Goal: Use online tool/utility: Utilize a website feature to perform a specific function

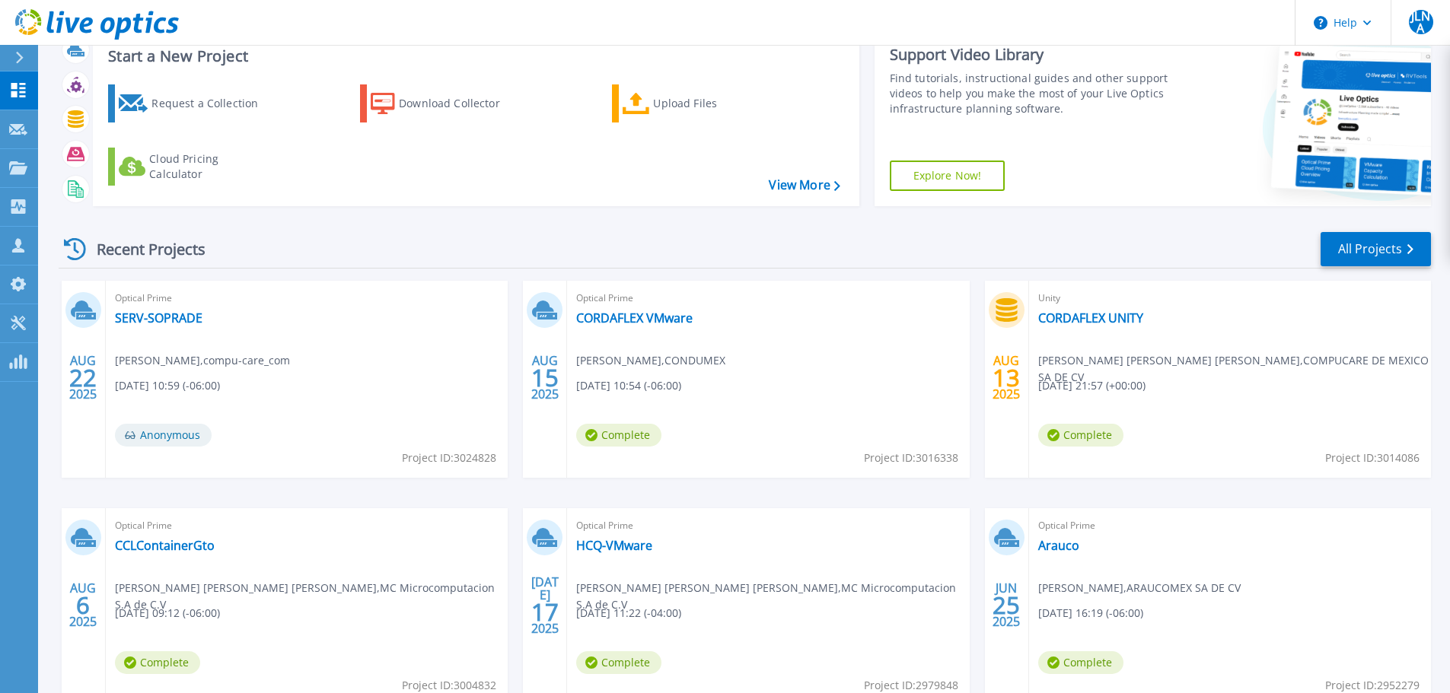
scroll to position [76, 0]
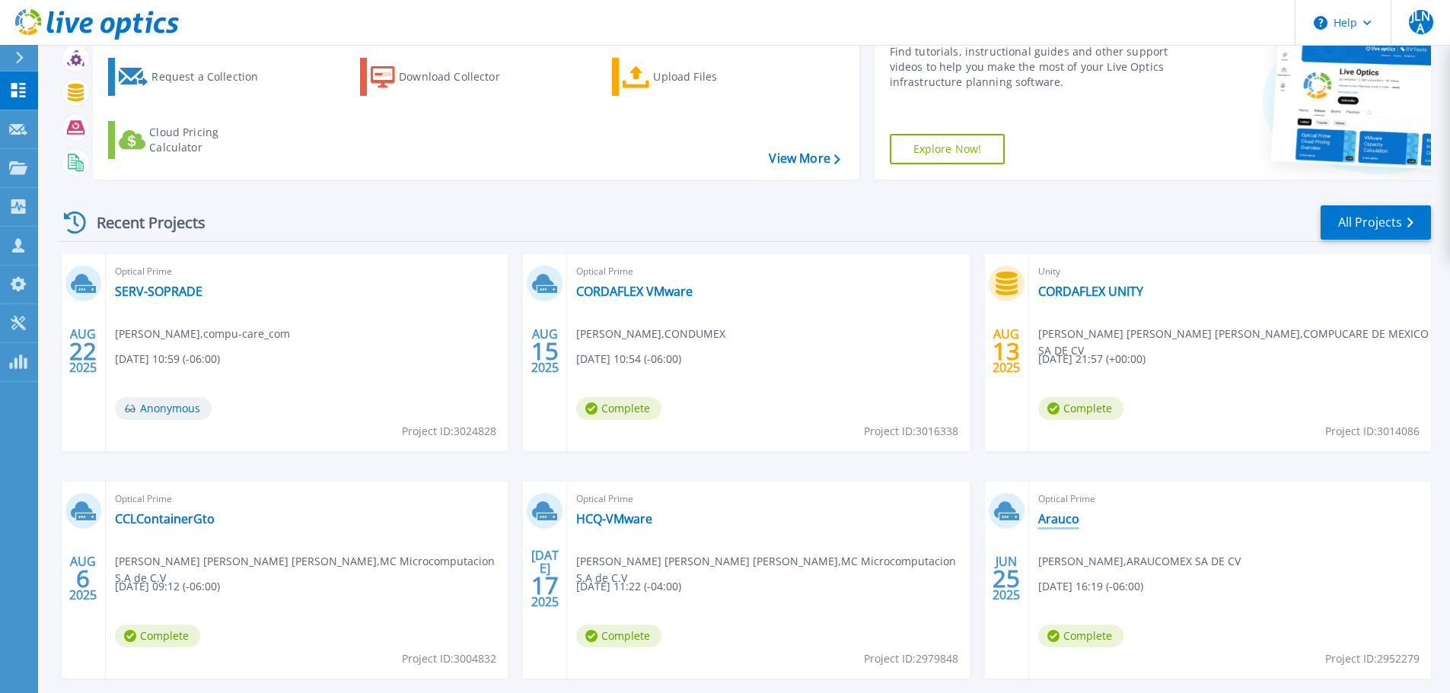
click at [1060, 520] on link "Arauco" at bounding box center [1058, 518] width 41 height 15
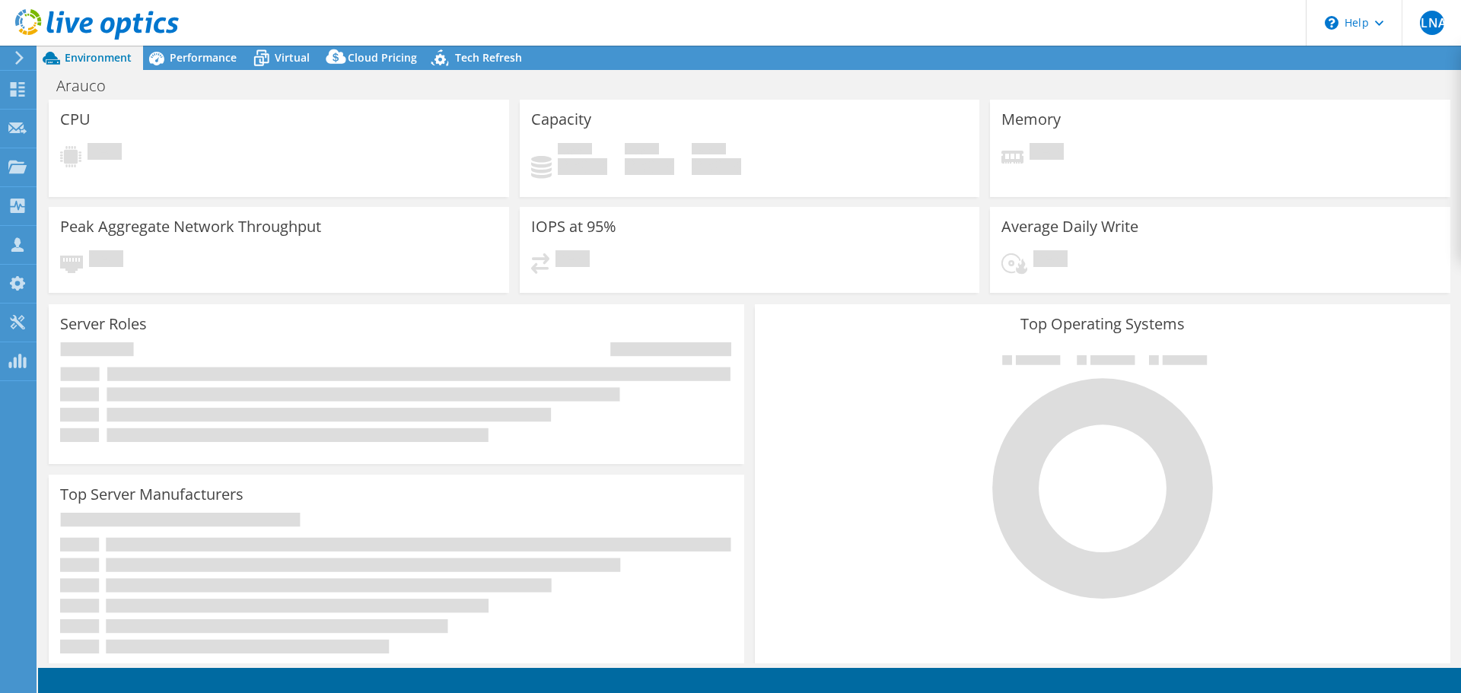
select select "USEast"
select select "USD"
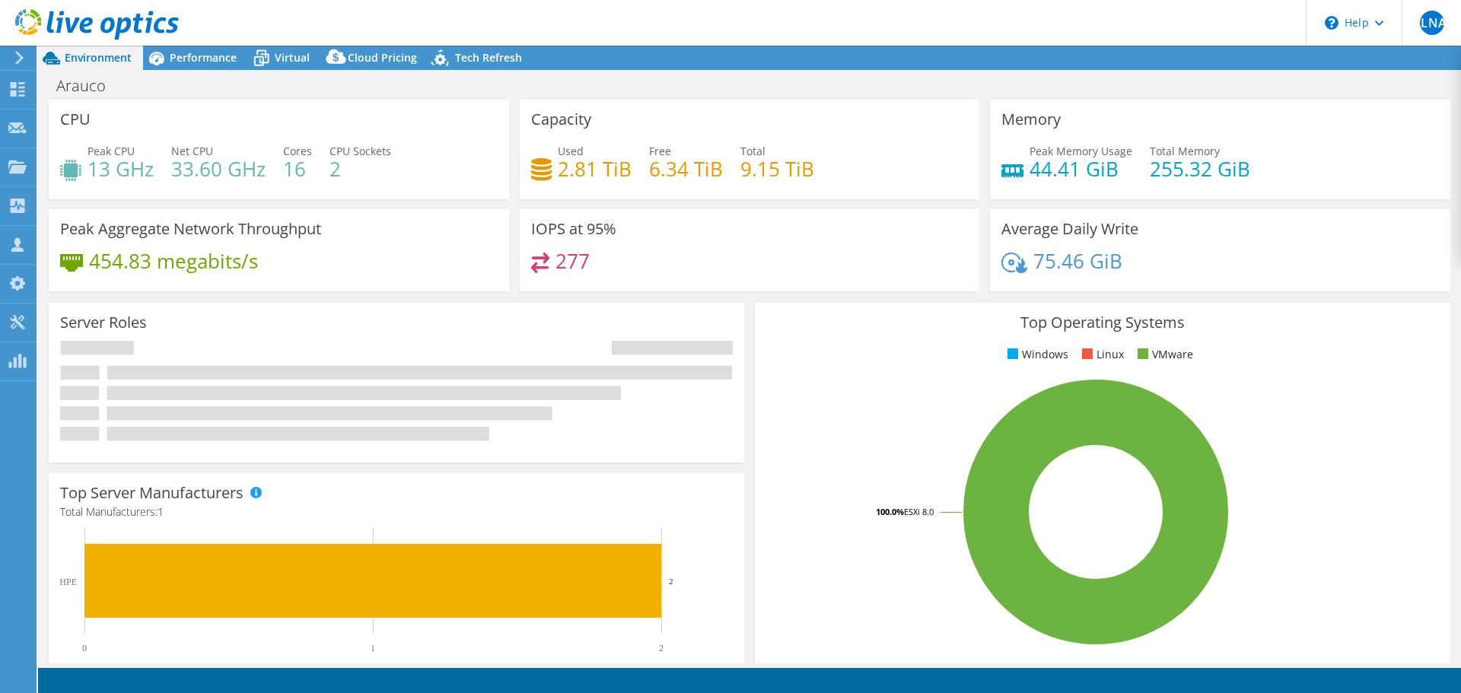
radio input "true"
radio input "false"
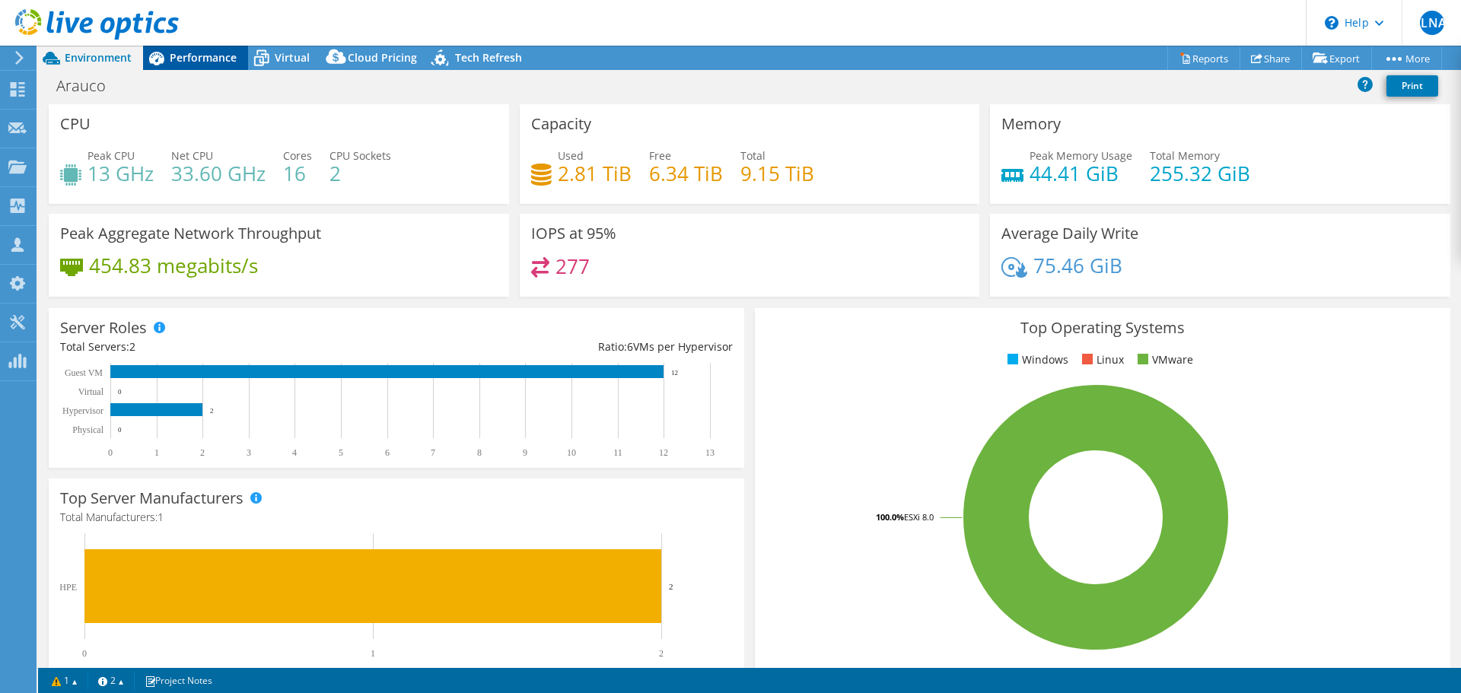
click at [170, 58] on span "Performance" at bounding box center [203, 57] width 67 height 14
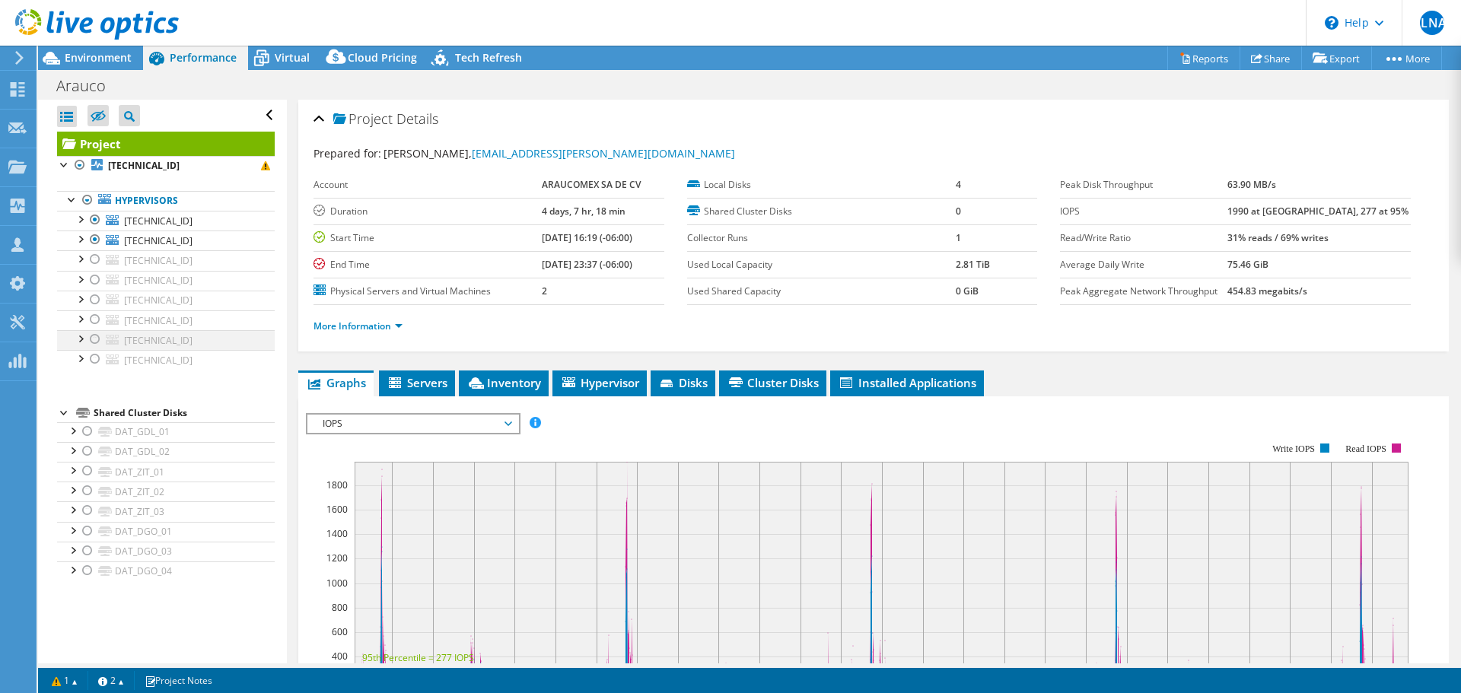
click at [94, 342] on div at bounding box center [95, 339] width 15 height 18
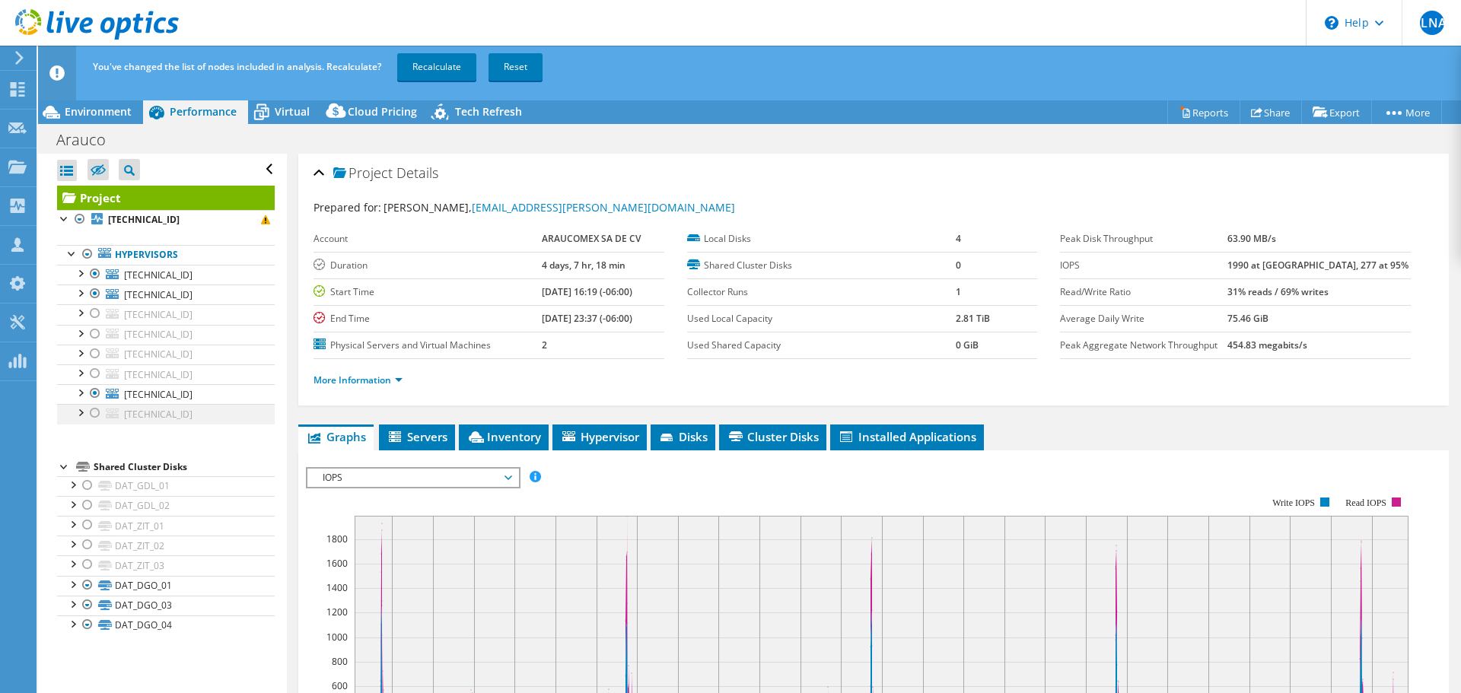
click at [96, 411] on div at bounding box center [95, 413] width 15 height 18
click at [96, 296] on div at bounding box center [95, 294] width 15 height 18
click at [97, 275] on div at bounding box center [95, 274] width 15 height 18
click at [443, 73] on link "Recalculate" at bounding box center [436, 66] width 79 height 27
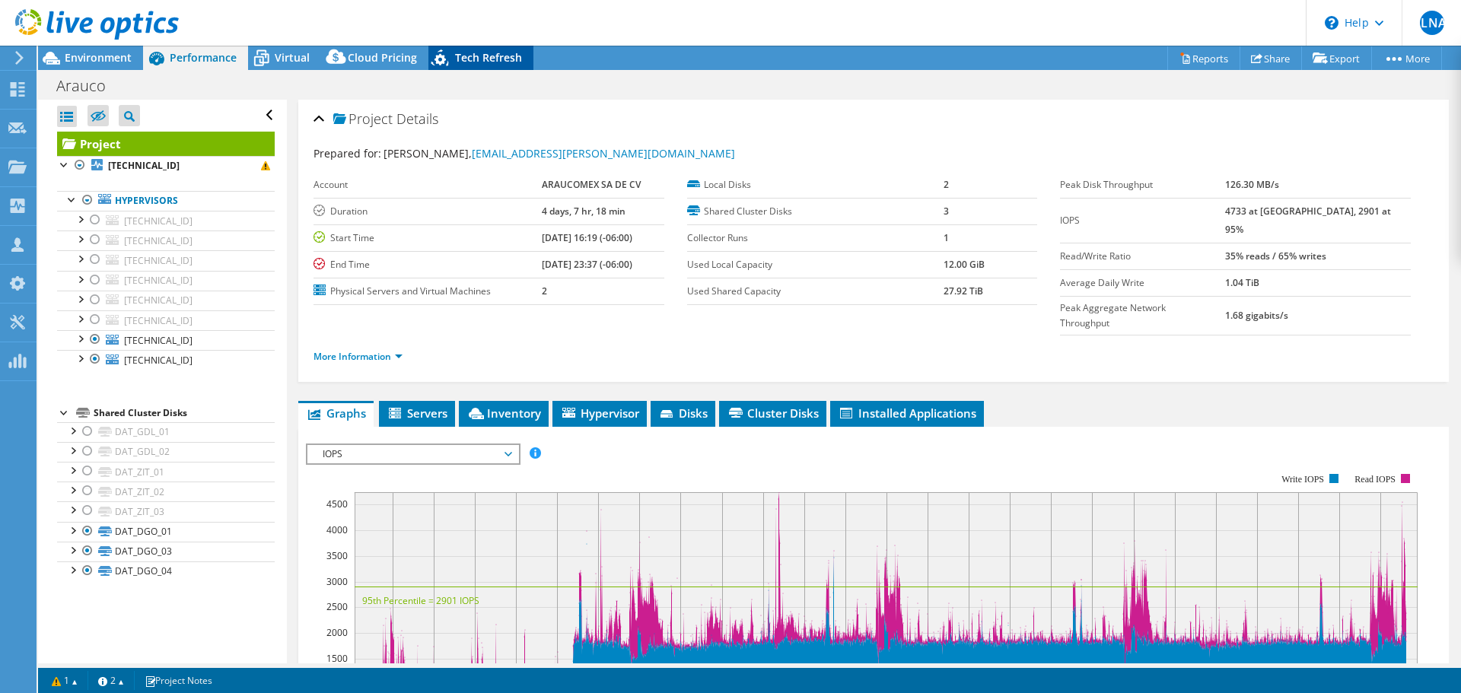
click at [491, 58] on span "Tech Refresh" at bounding box center [488, 57] width 67 height 14
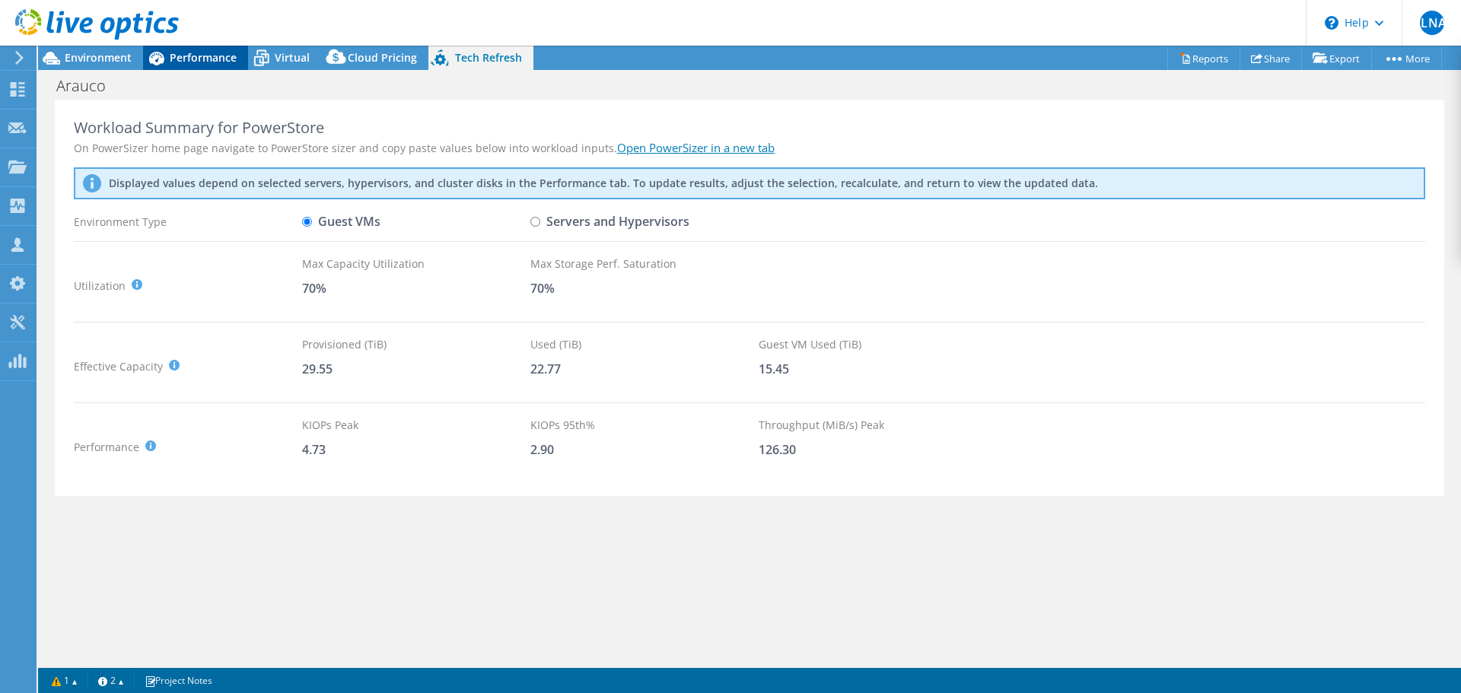
click at [208, 57] on span "Performance" at bounding box center [203, 57] width 67 height 14
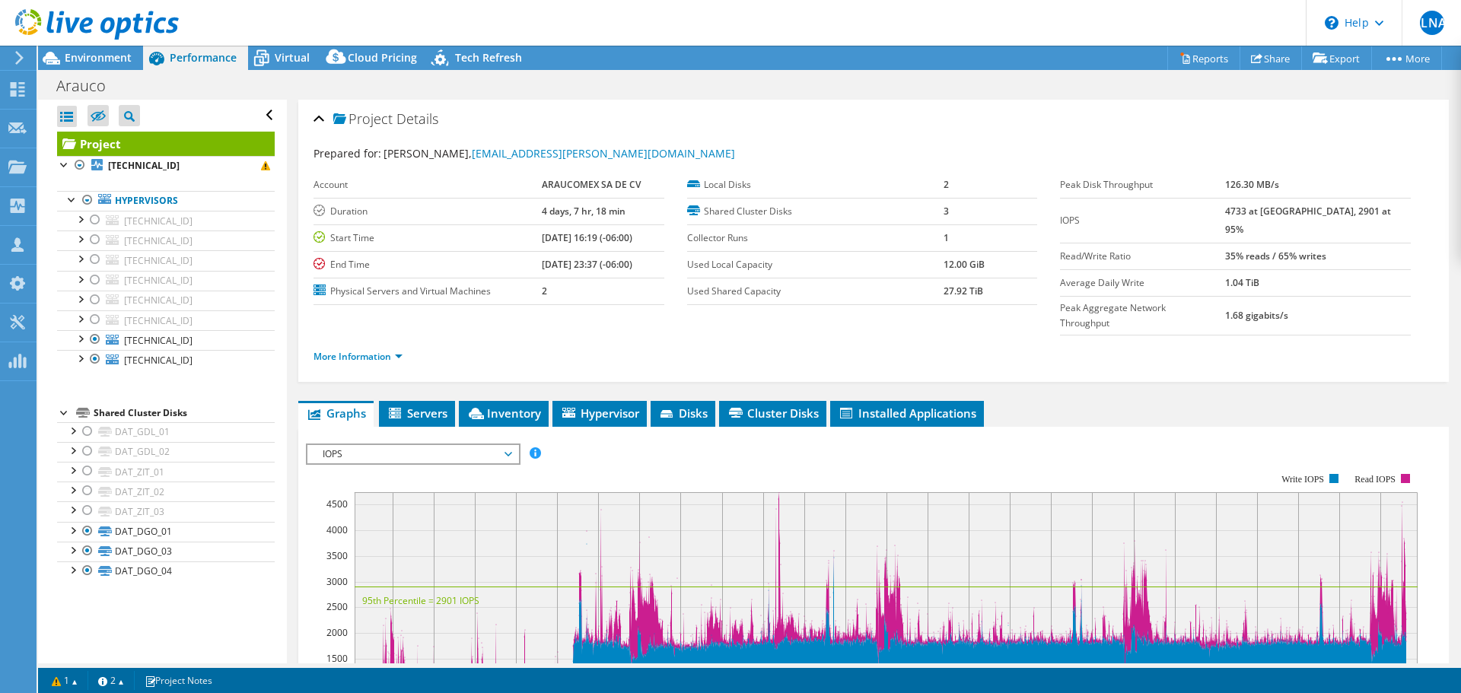
click at [428, 445] on span "IOPS" at bounding box center [413, 454] width 196 height 18
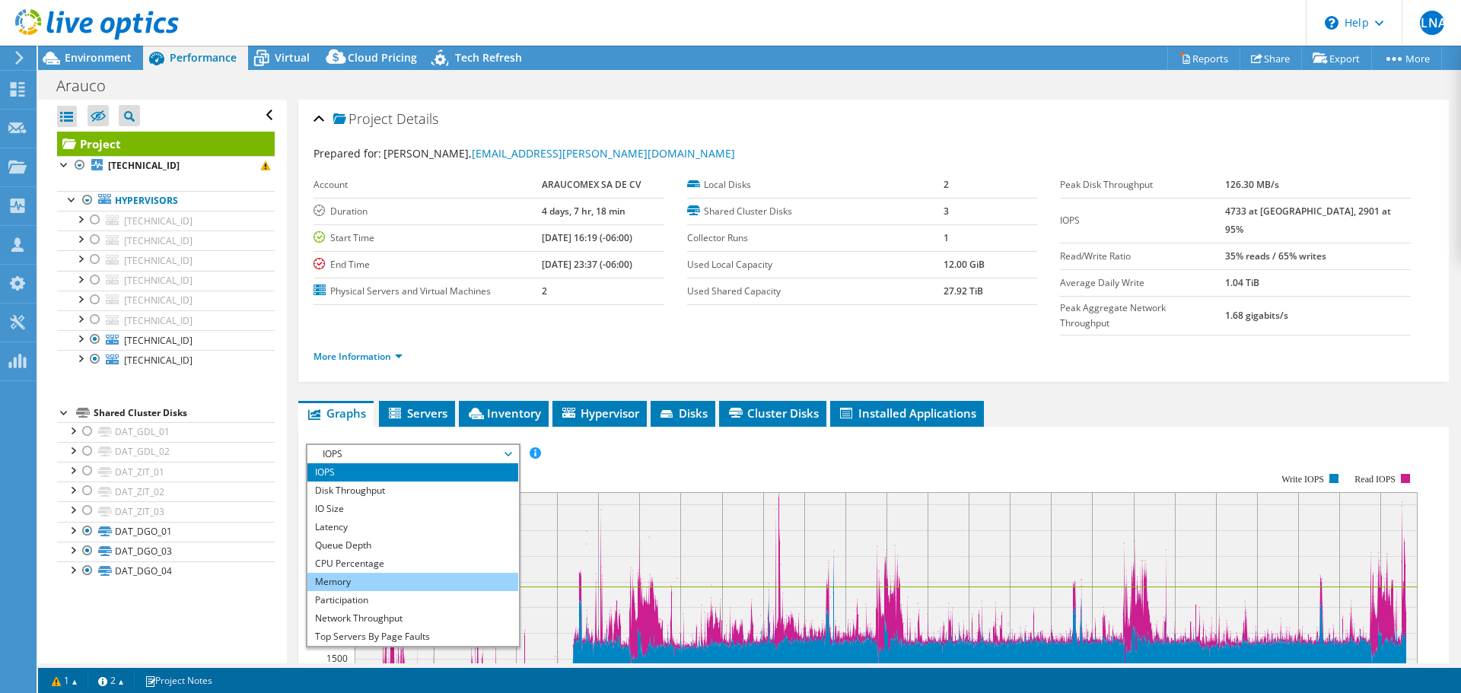
click at [384, 573] on li "Memory" at bounding box center [412, 582] width 211 height 18
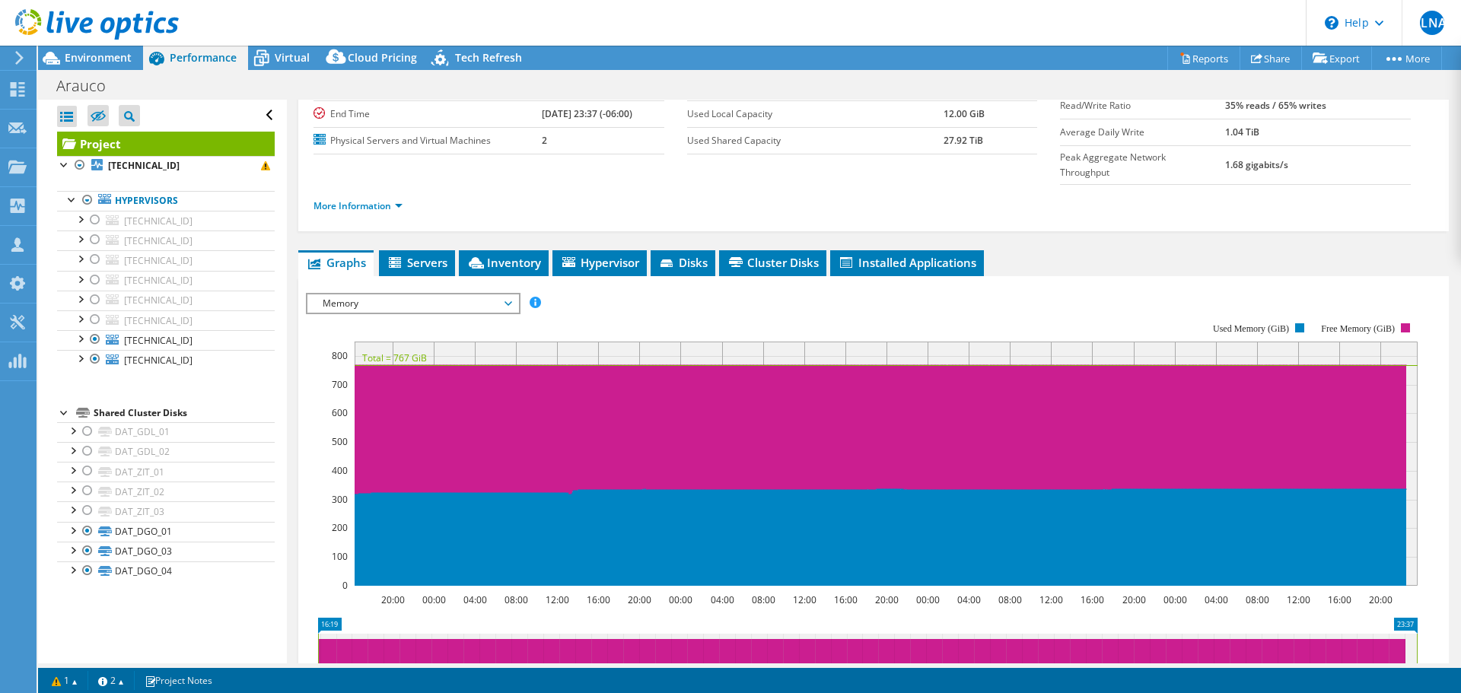
scroll to position [152, 0]
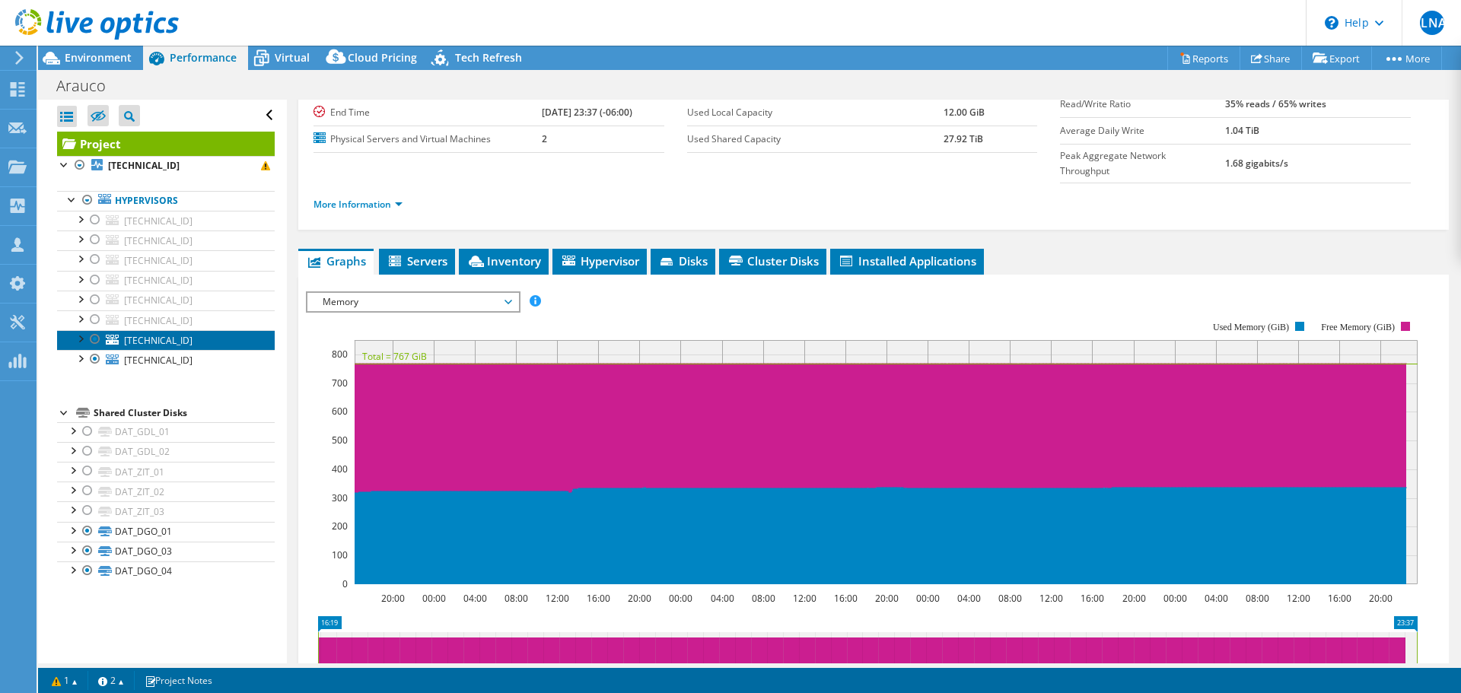
click at [176, 343] on span "[TECHNICAL_ID]" at bounding box center [158, 340] width 68 height 13
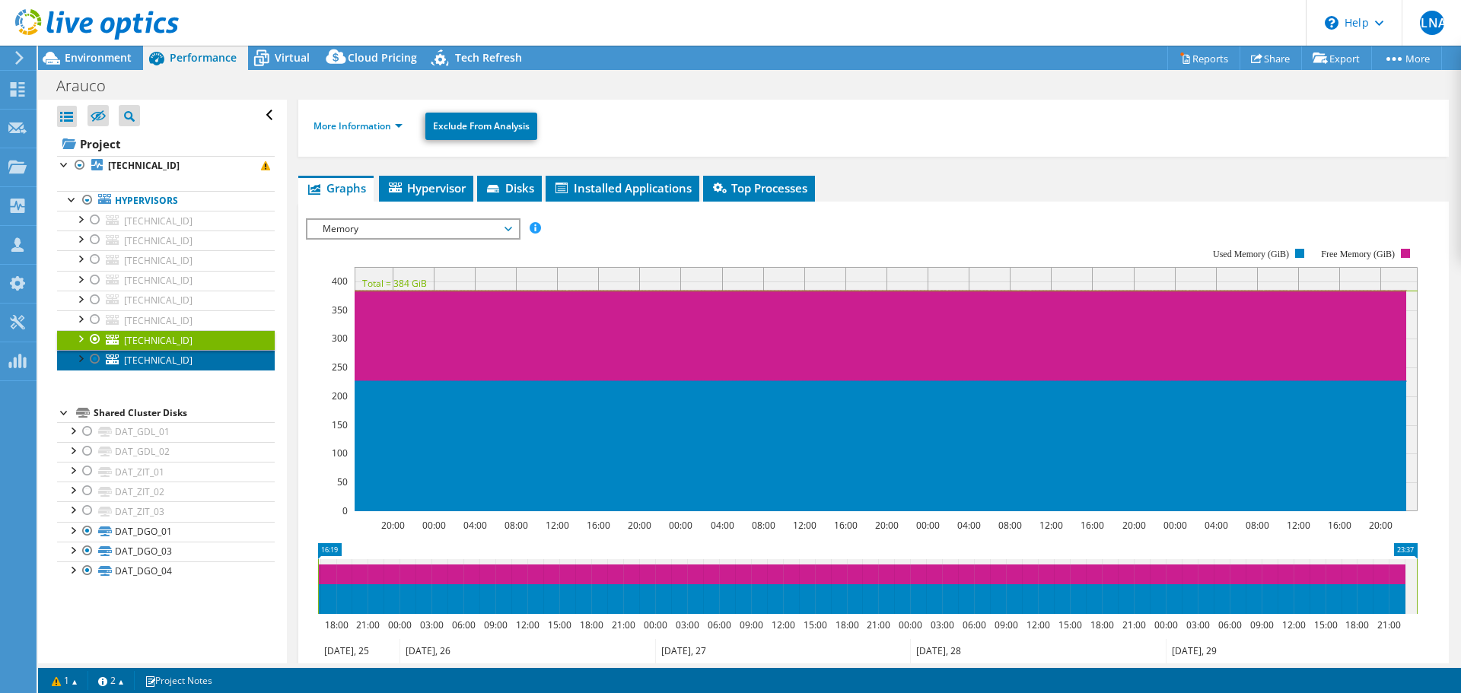
click at [204, 356] on link "[TECHNICAL_ID]" at bounding box center [166, 360] width 218 height 20
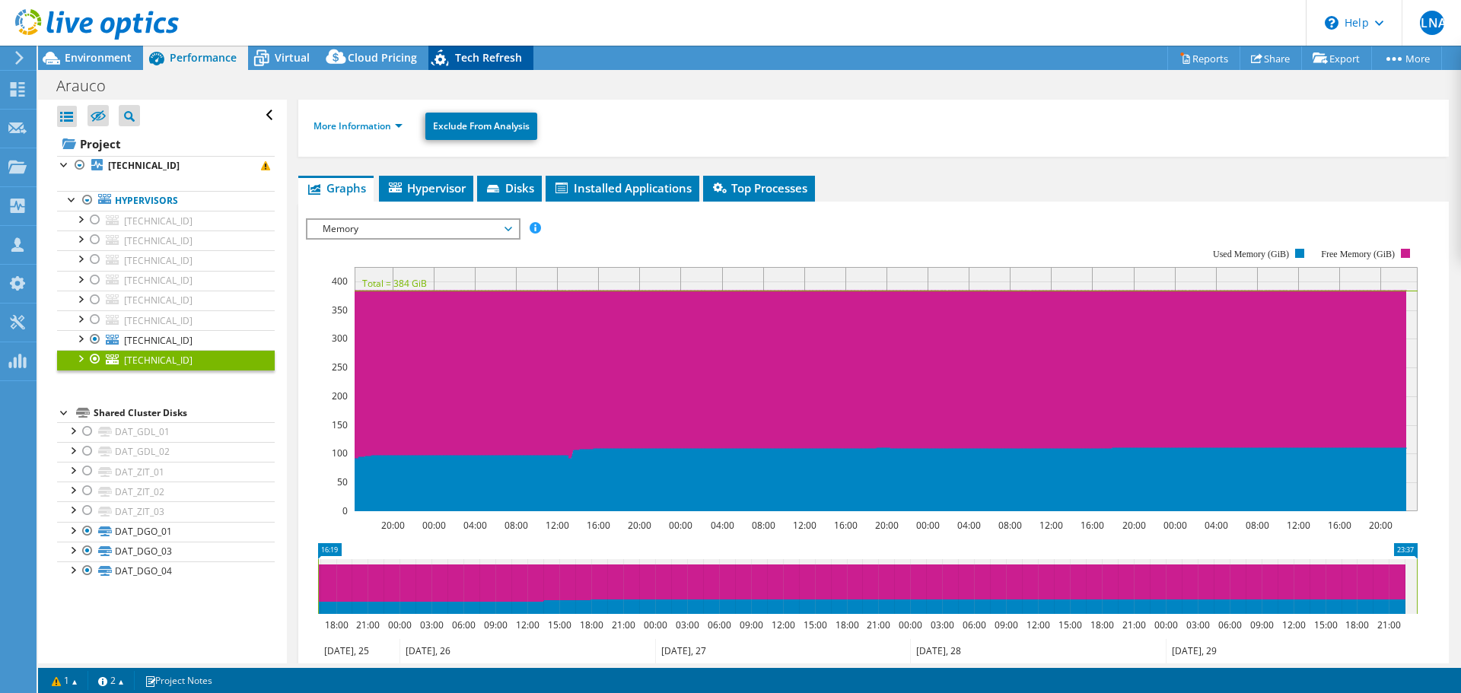
click at [492, 51] on span "Tech Refresh" at bounding box center [488, 57] width 67 height 14
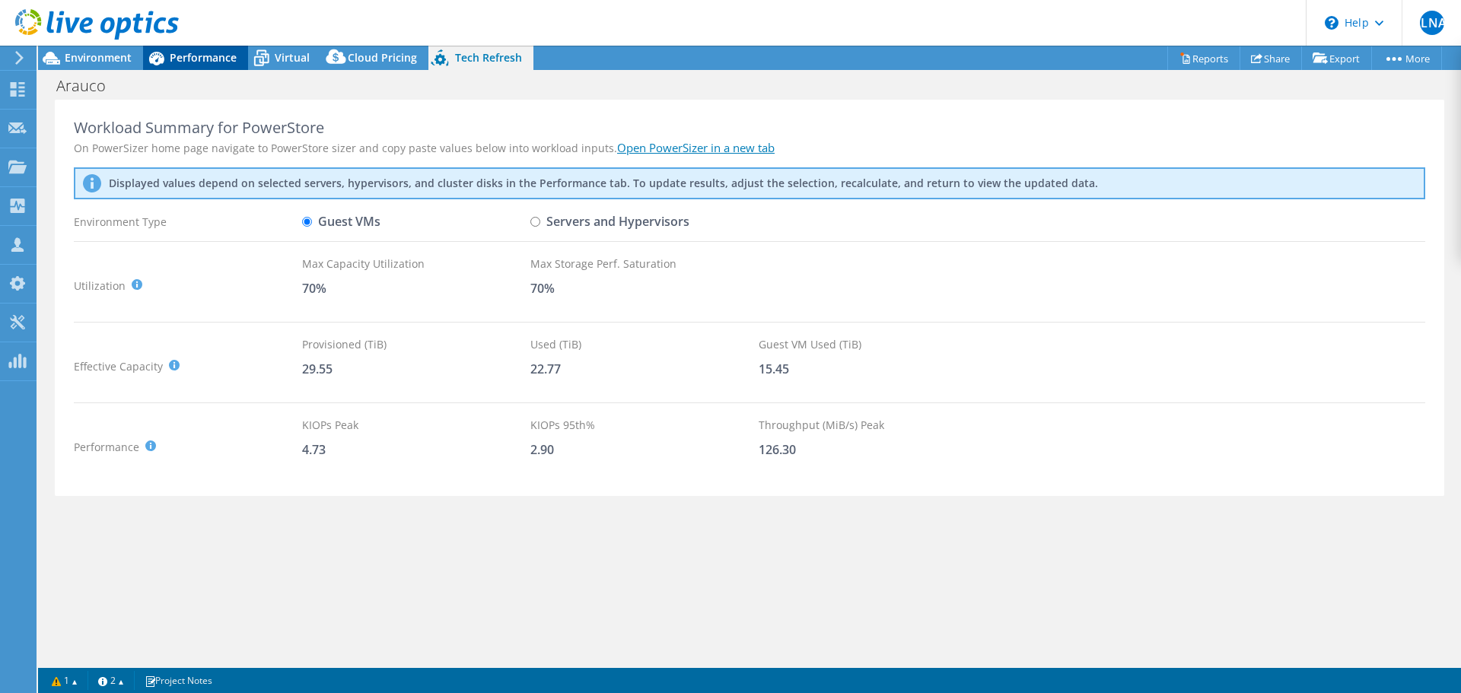
click at [188, 49] on div "Performance" at bounding box center [195, 58] width 105 height 24
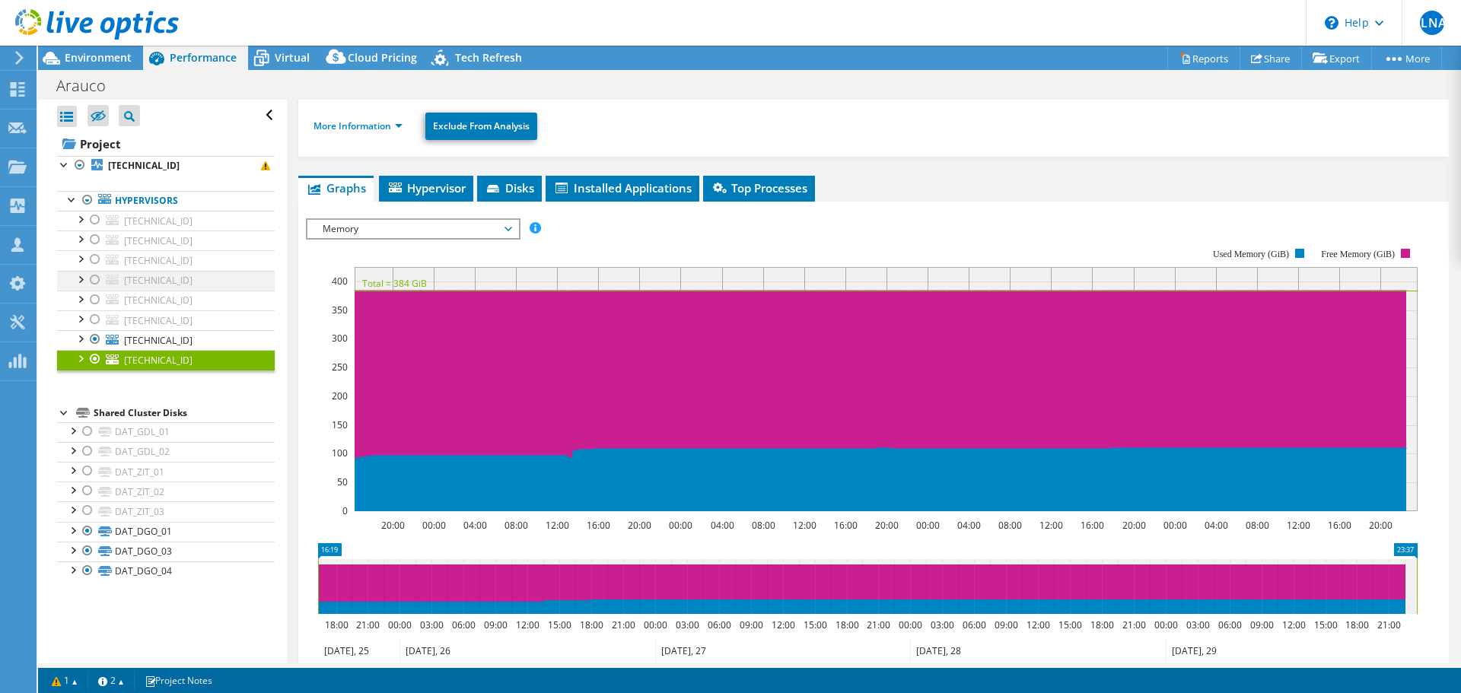
click at [90, 280] on div at bounding box center [95, 280] width 15 height 18
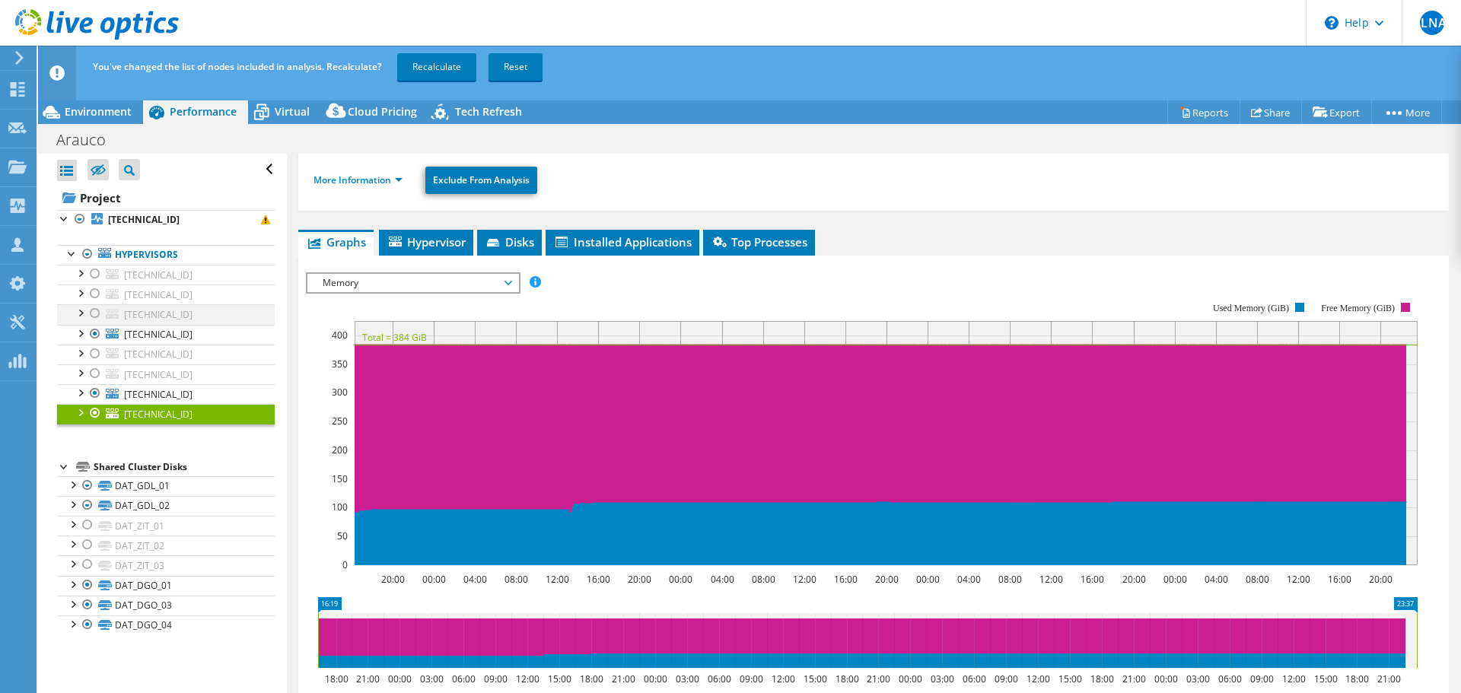
click at [94, 313] on div at bounding box center [95, 313] width 15 height 18
click at [94, 392] on div at bounding box center [95, 393] width 15 height 18
click at [94, 412] on div at bounding box center [95, 413] width 15 height 18
click at [421, 73] on link "Recalculate" at bounding box center [436, 66] width 79 height 27
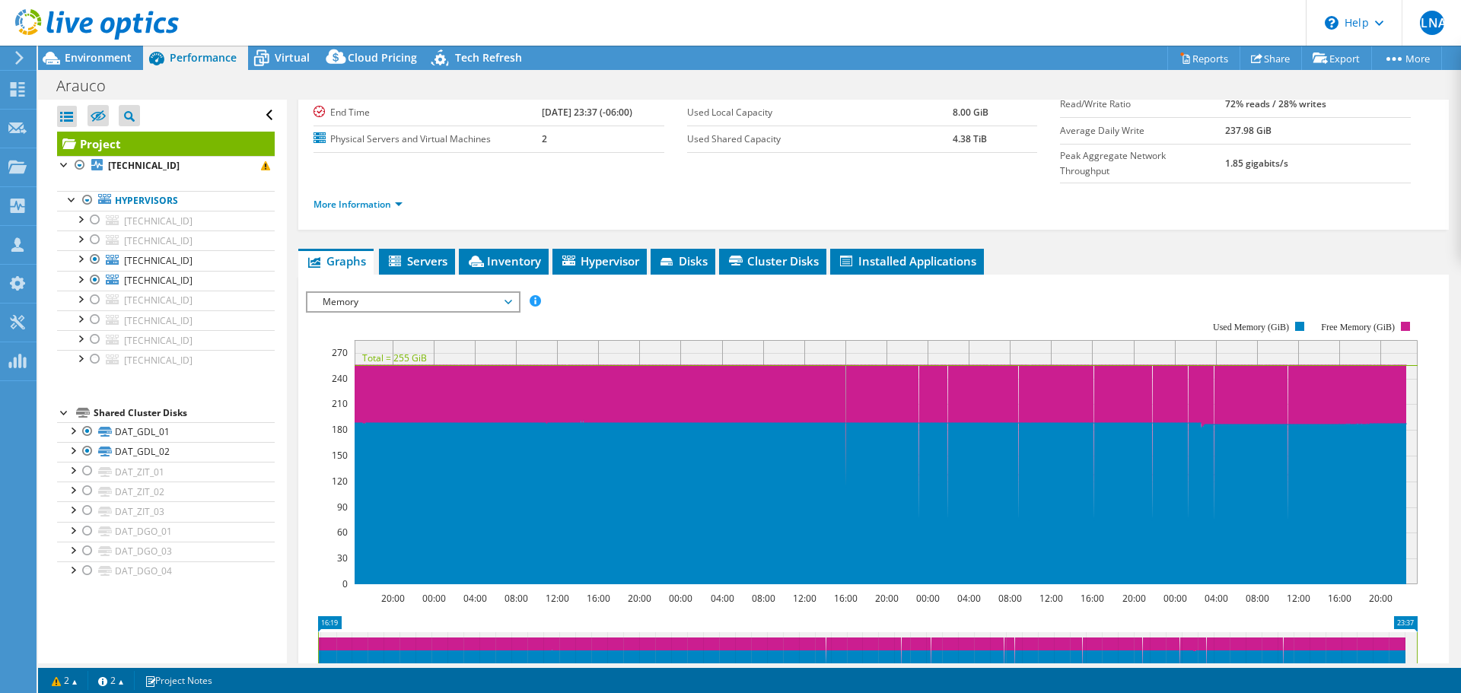
scroll to position [76, 0]
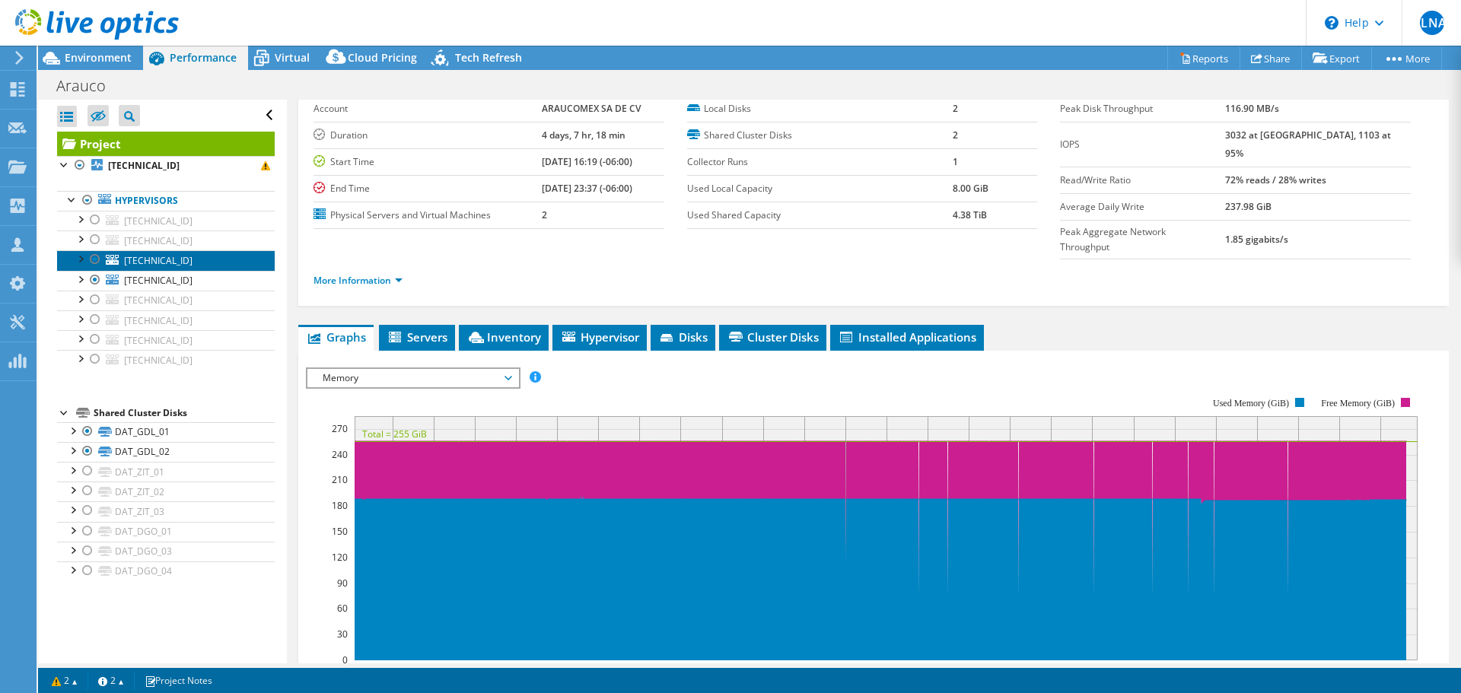
click at [196, 266] on link "[TECHNICAL_ID]" at bounding box center [166, 260] width 218 height 20
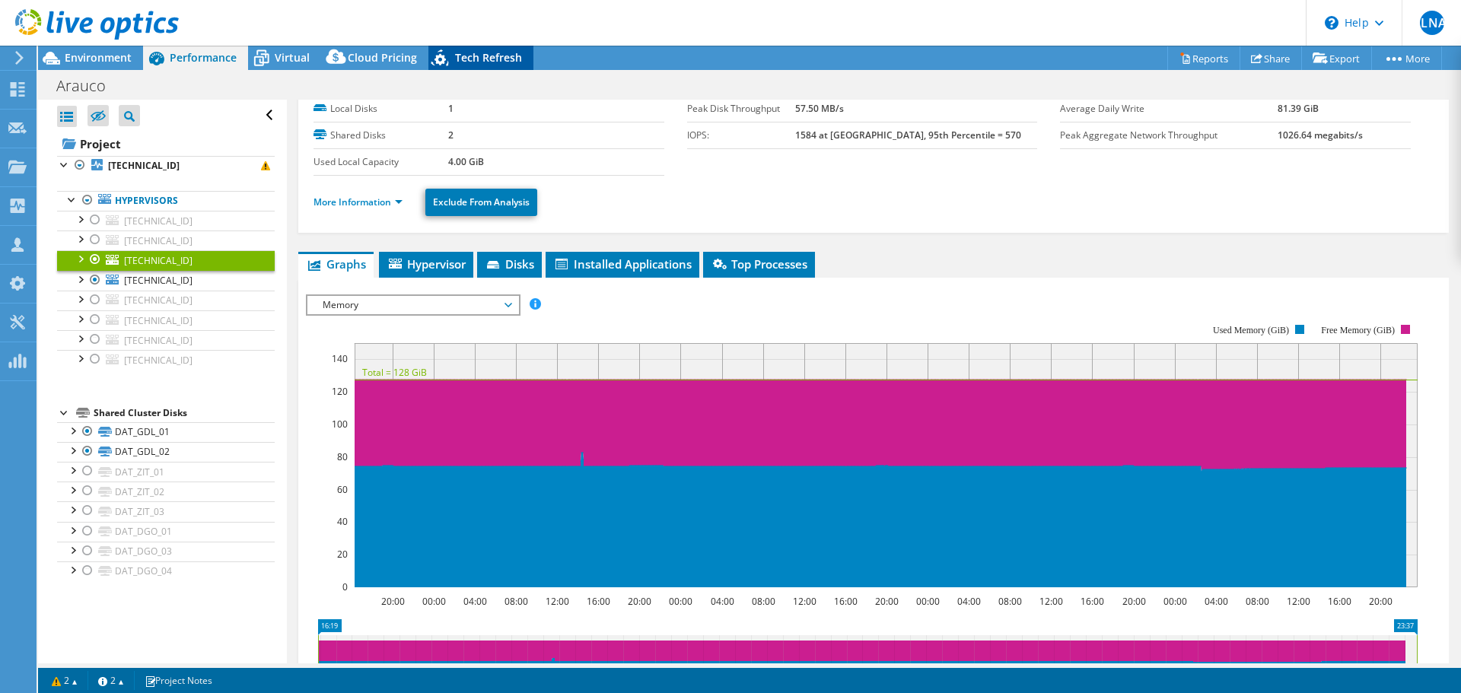
click at [512, 59] on span "Tech Refresh" at bounding box center [488, 57] width 67 height 14
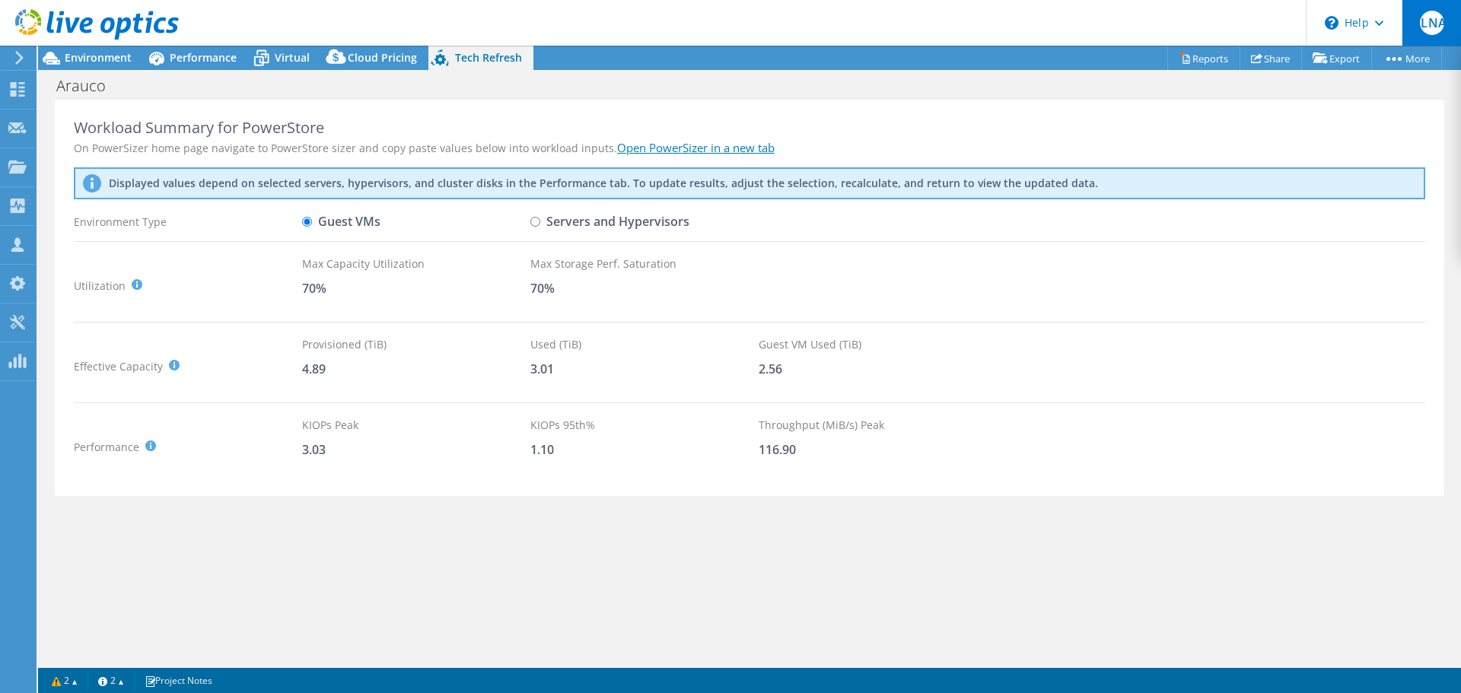
click at [1431, 23] on span "JLNA" at bounding box center [1432, 23] width 24 height 24
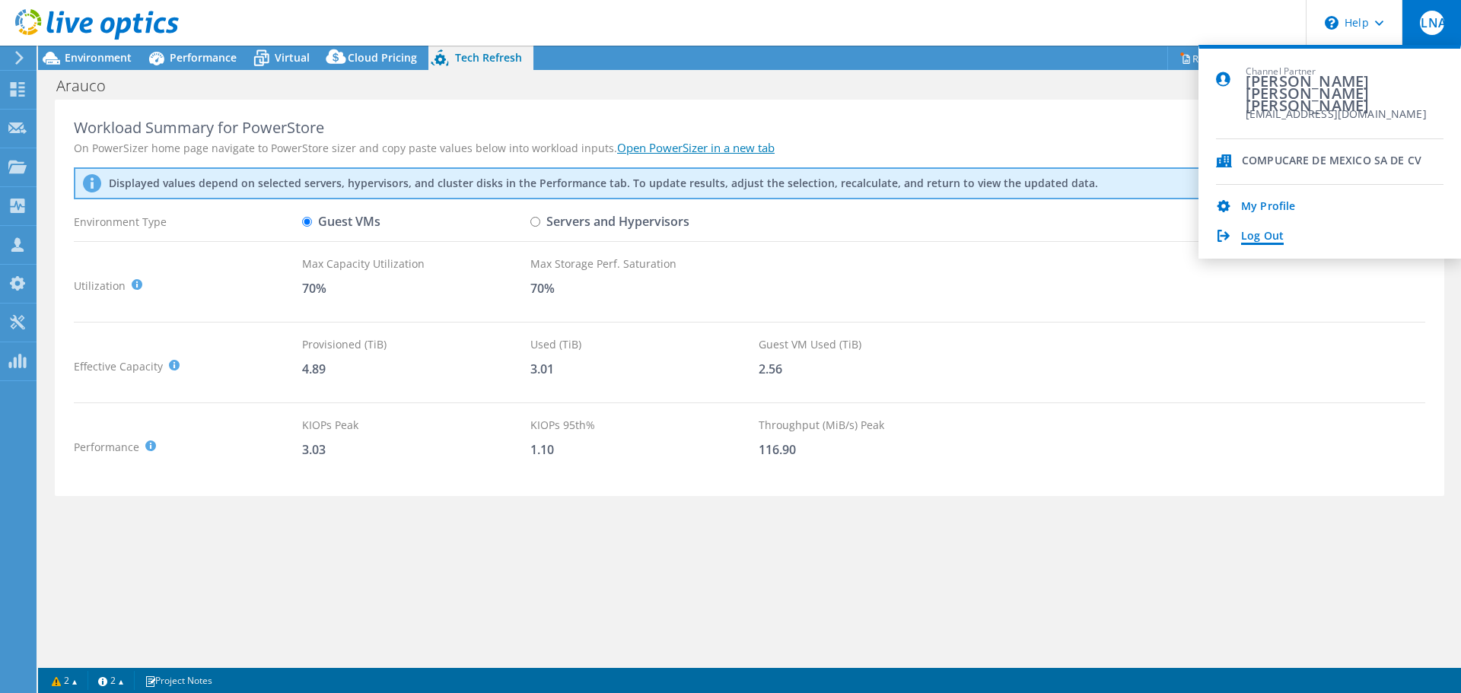
click at [1269, 240] on link "Log Out" at bounding box center [1262, 237] width 43 height 14
